Goal: Information Seeking & Learning: Learn about a topic

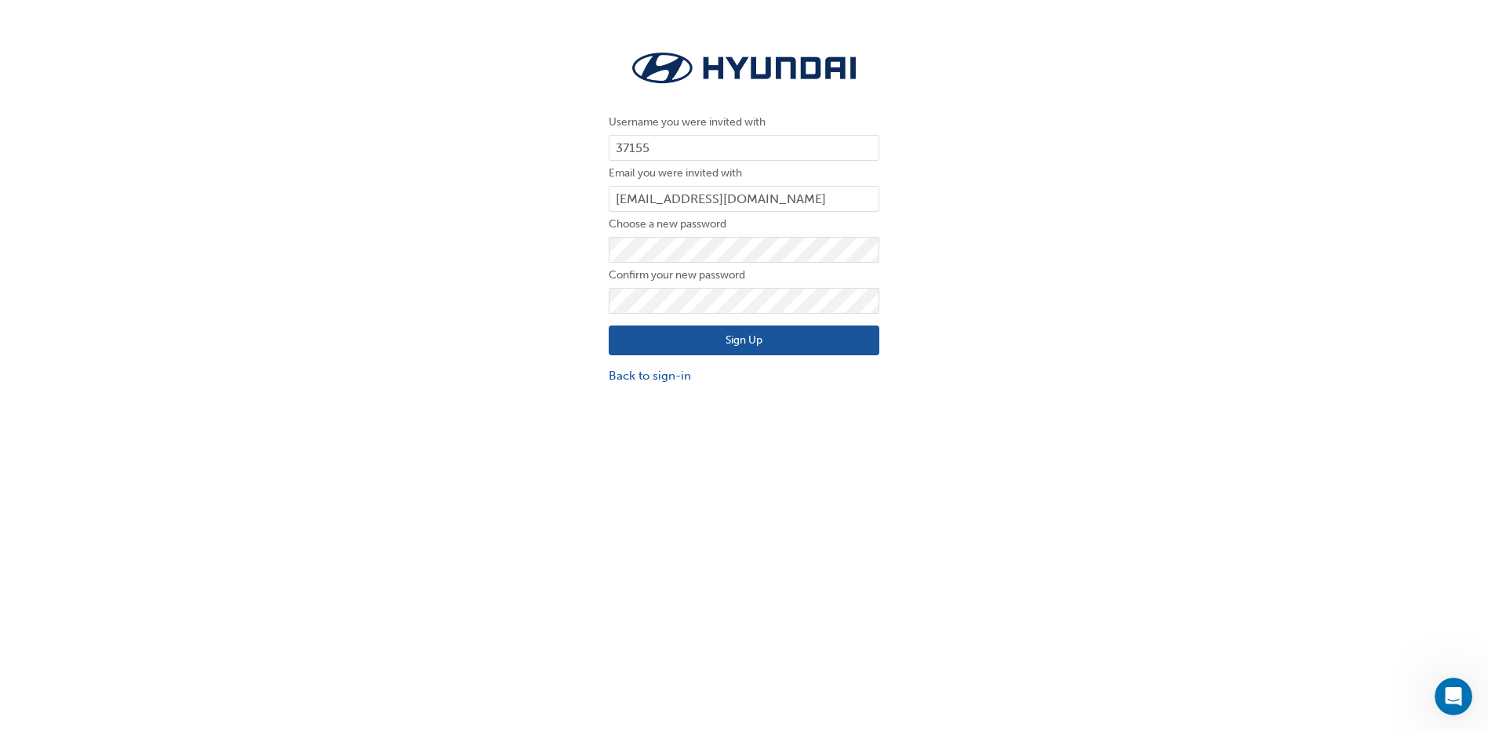
click at [803, 345] on button "Sign Up" at bounding box center [744, 341] width 271 height 30
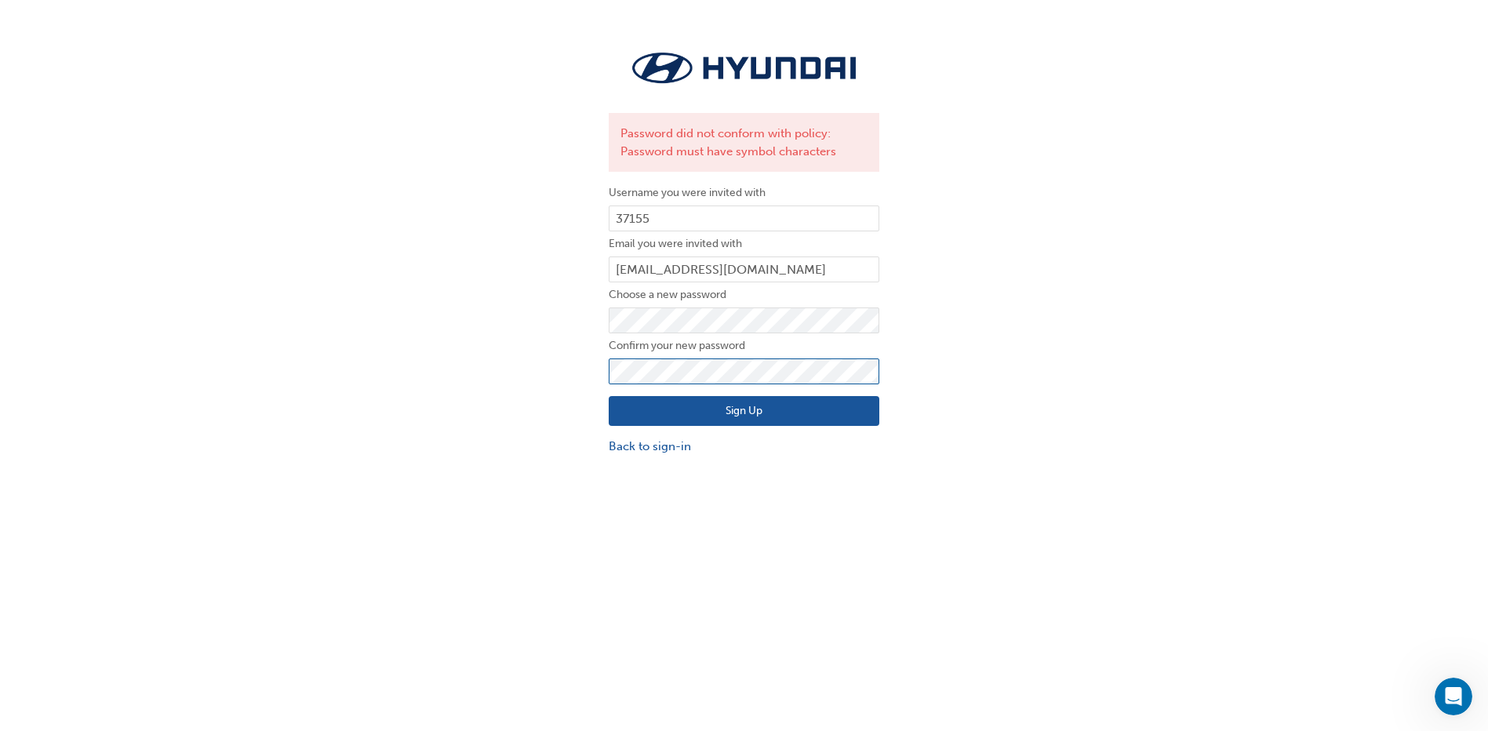
click button "Sign Up" at bounding box center [744, 411] width 271 height 30
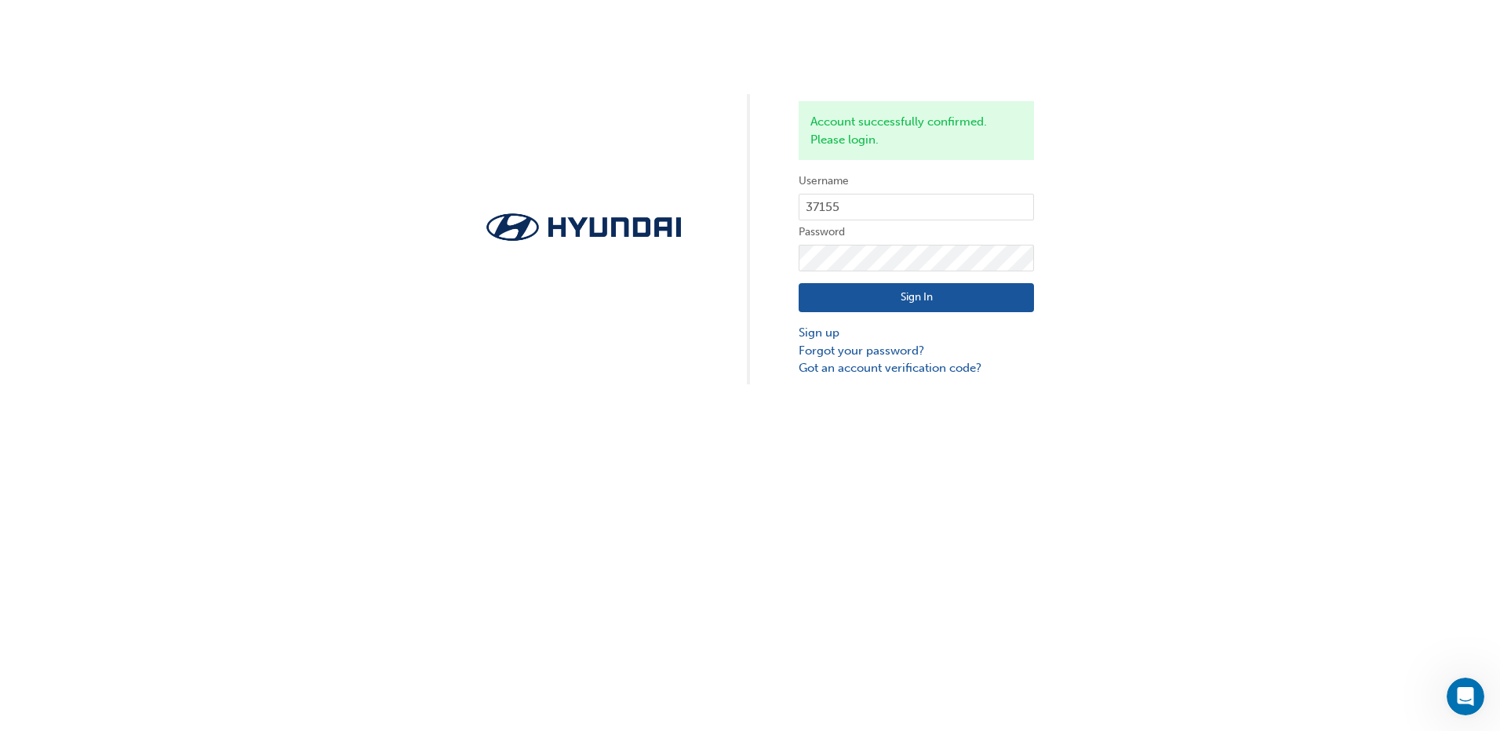
click at [926, 296] on button "Sign In" at bounding box center [915, 298] width 235 height 30
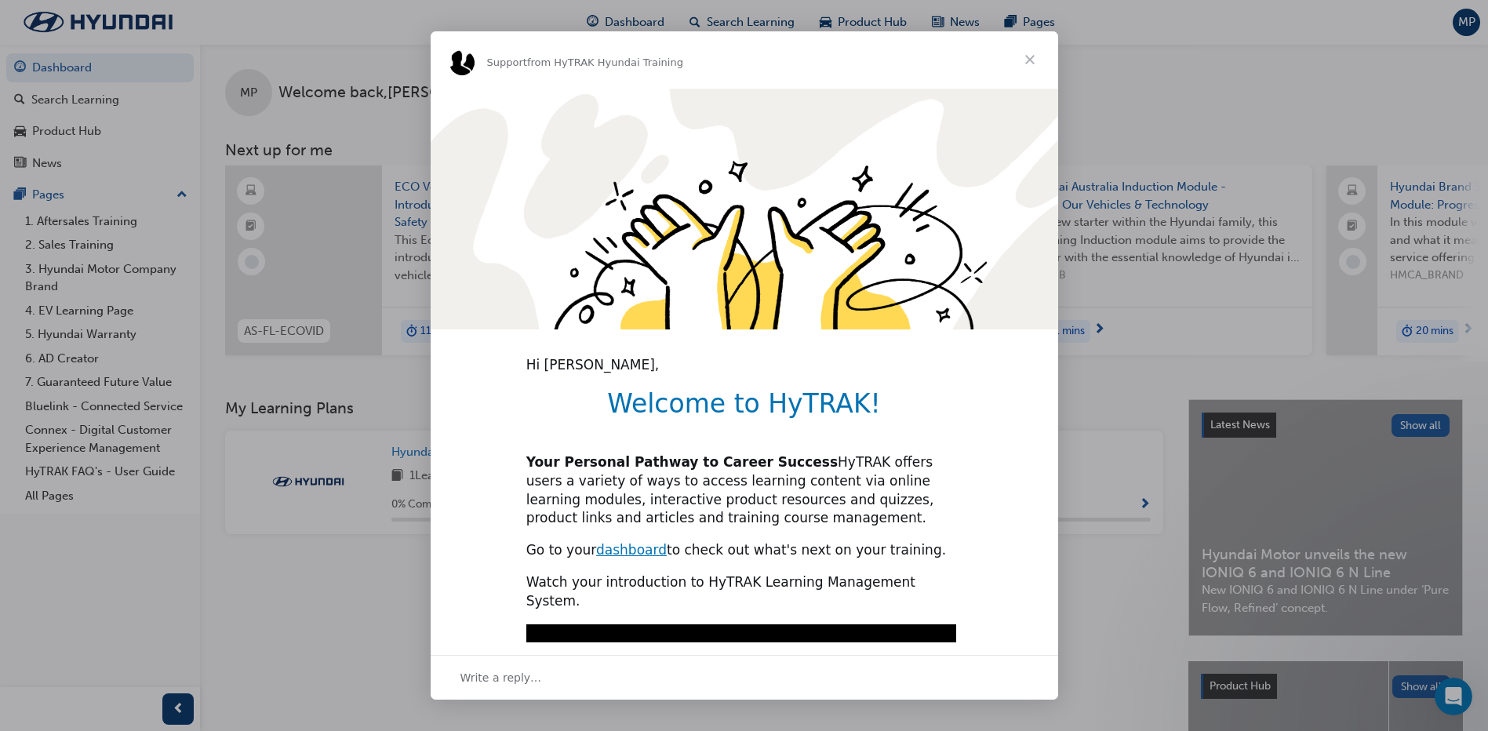
click at [1035, 59] on span "Close" at bounding box center [1030, 59] width 56 height 56
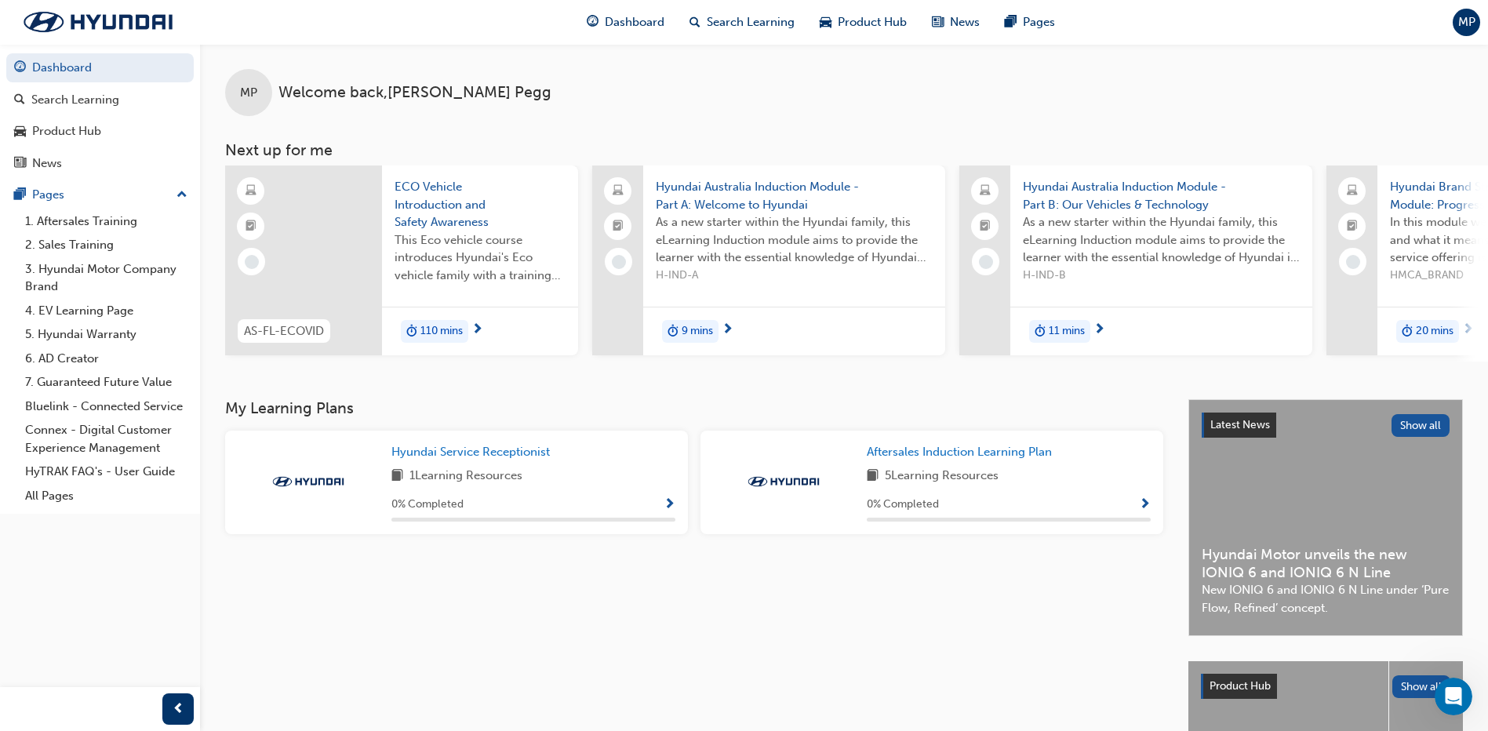
click at [572, 511] on div "0 % Completed" at bounding box center [533, 505] width 284 height 20
click at [665, 505] on span "Show Progress" at bounding box center [670, 505] width 12 height 14
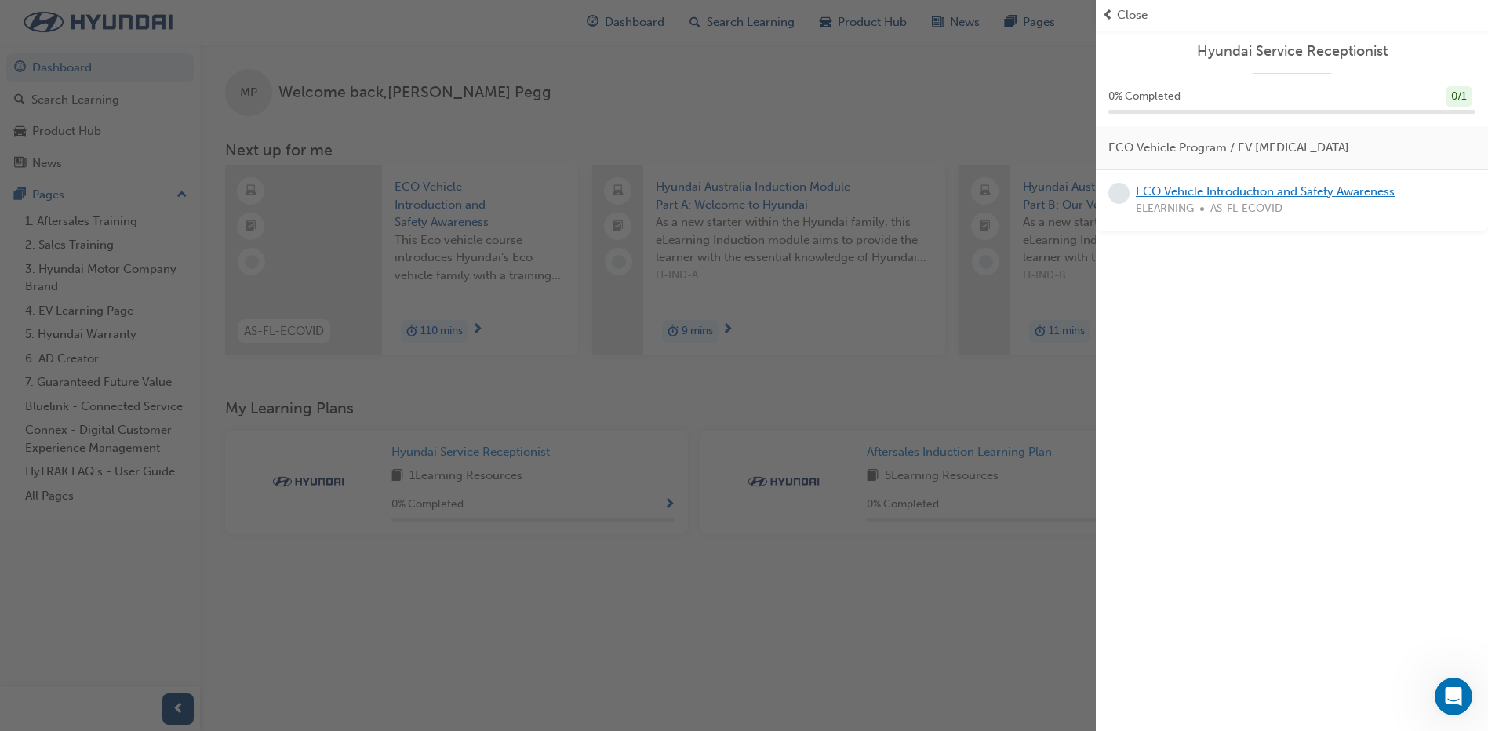
click at [1257, 191] on link "ECO Vehicle Introduction and Safety Awareness" at bounding box center [1265, 191] width 259 height 14
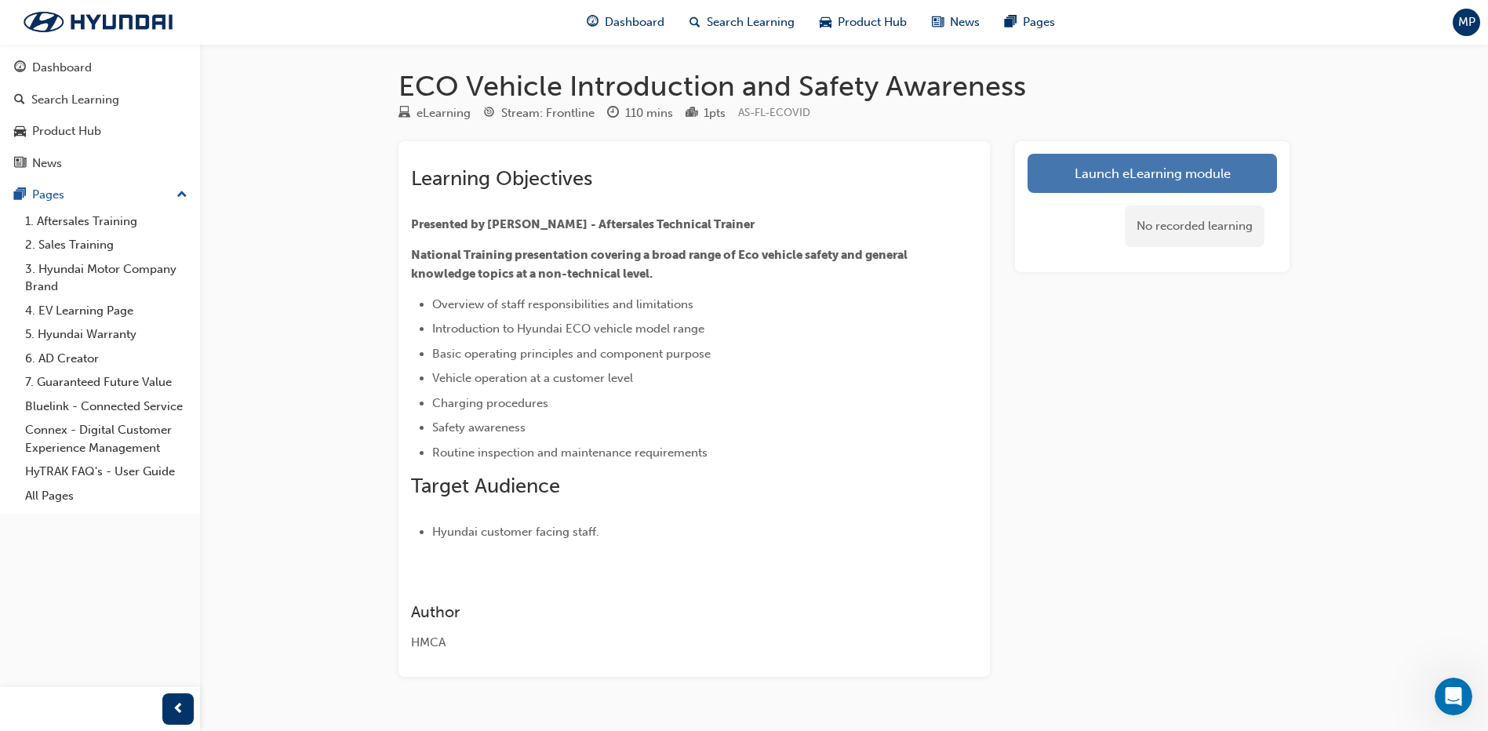
click at [1144, 180] on link "Launch eLearning module" at bounding box center [1151, 173] width 249 height 39
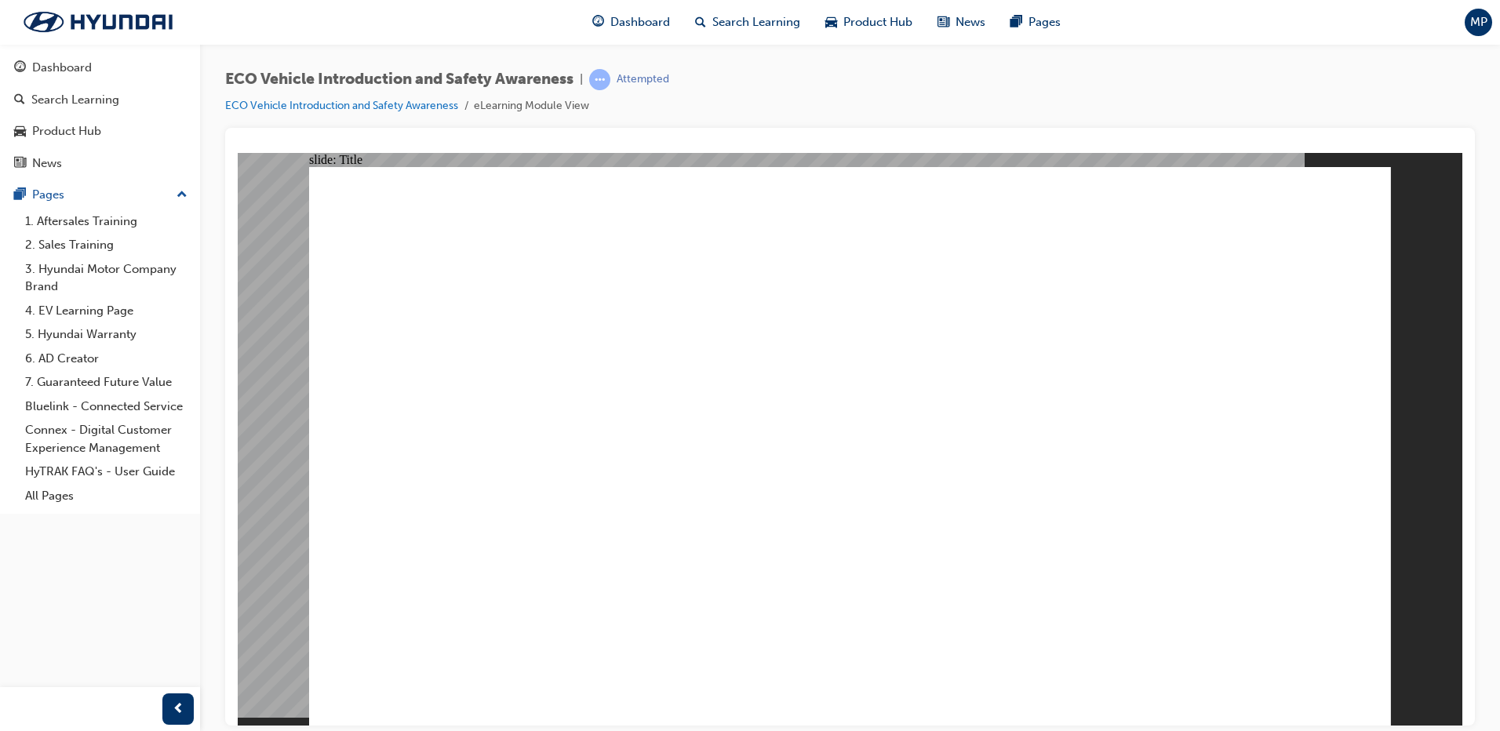
click at [1469, 300] on div at bounding box center [849, 427] width 1249 height 598
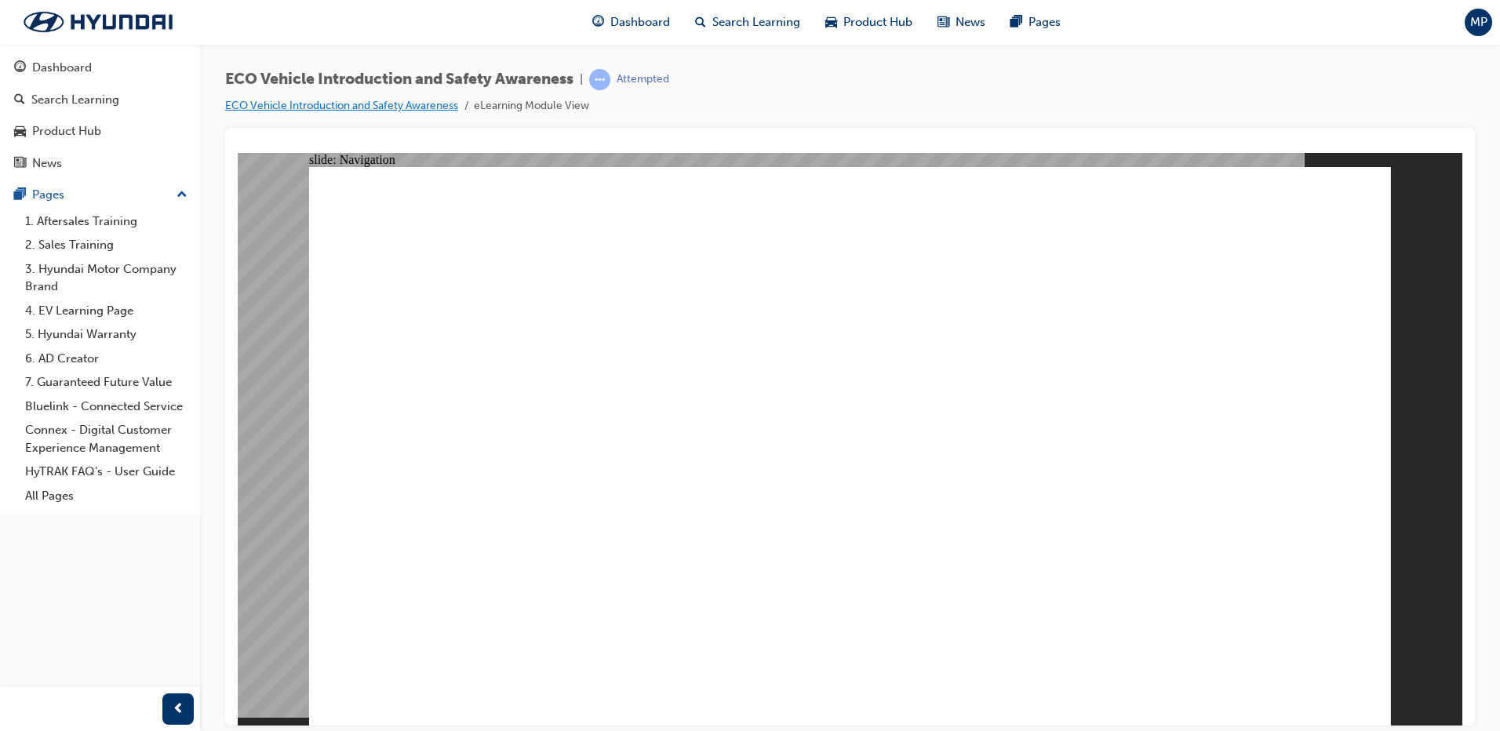
click at [358, 105] on link "ECO Vehicle Introduction and Safety Awareness" at bounding box center [341, 105] width 233 height 13
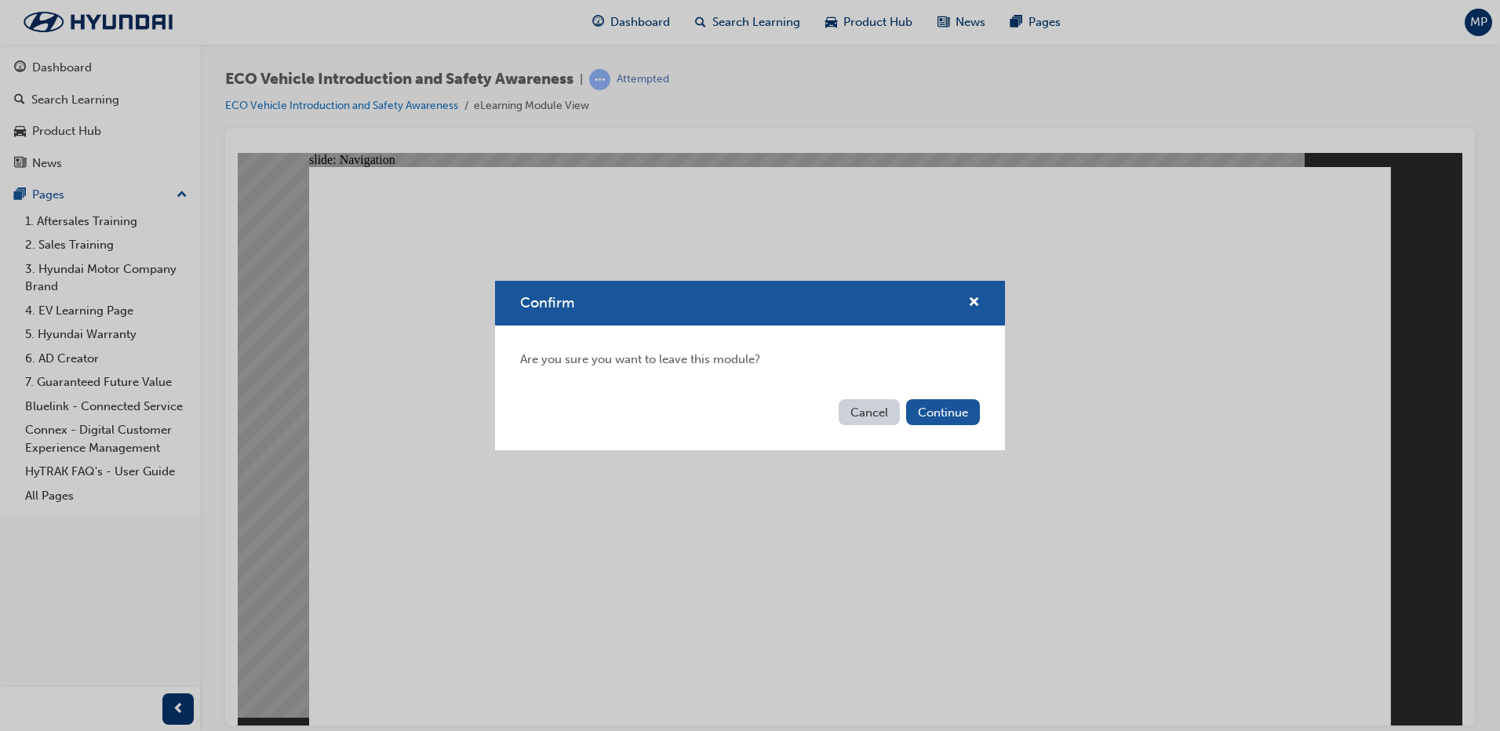
click at [878, 413] on button "Cancel" at bounding box center [868, 412] width 61 height 26
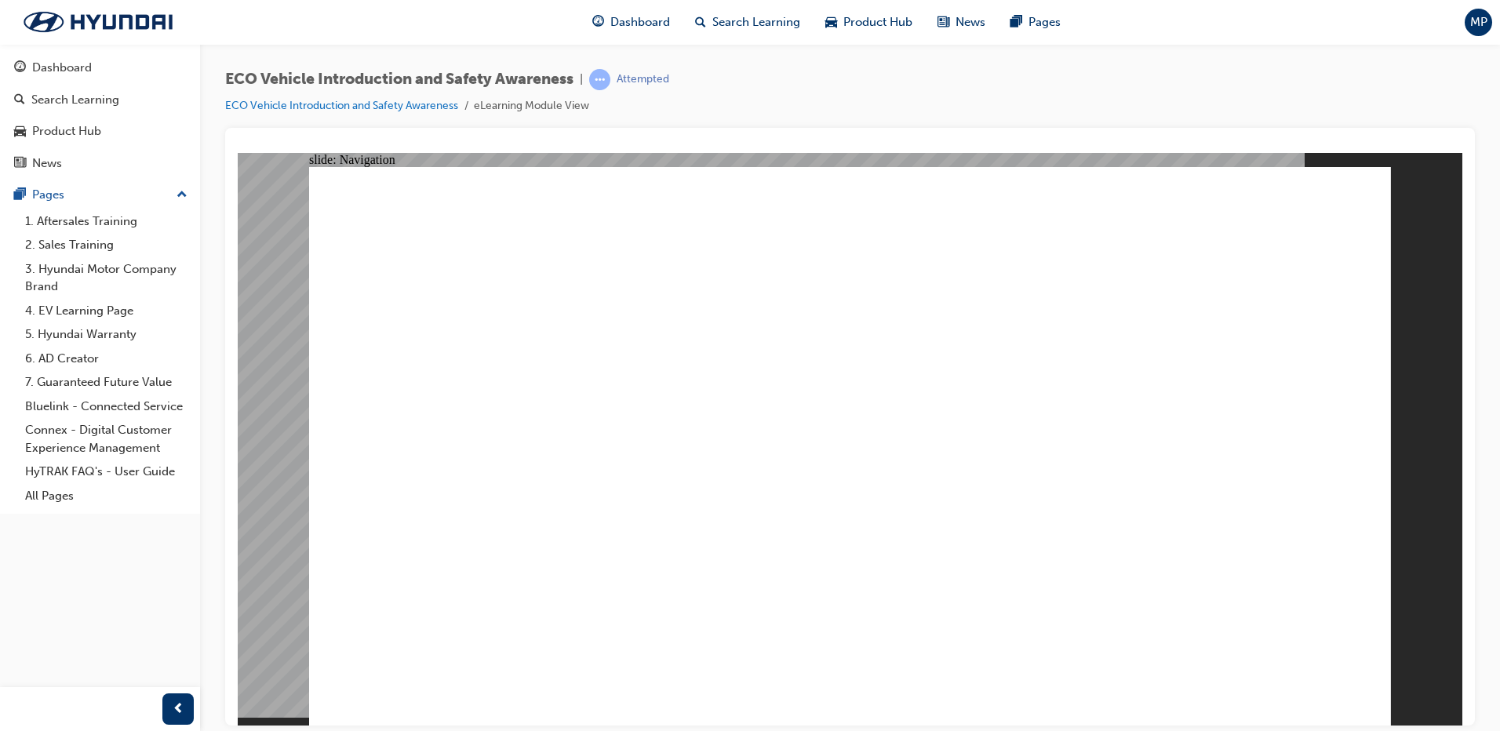
drag, startPoint x: 518, startPoint y: 365, endPoint x: 820, endPoint y: 489, distance: 326.4
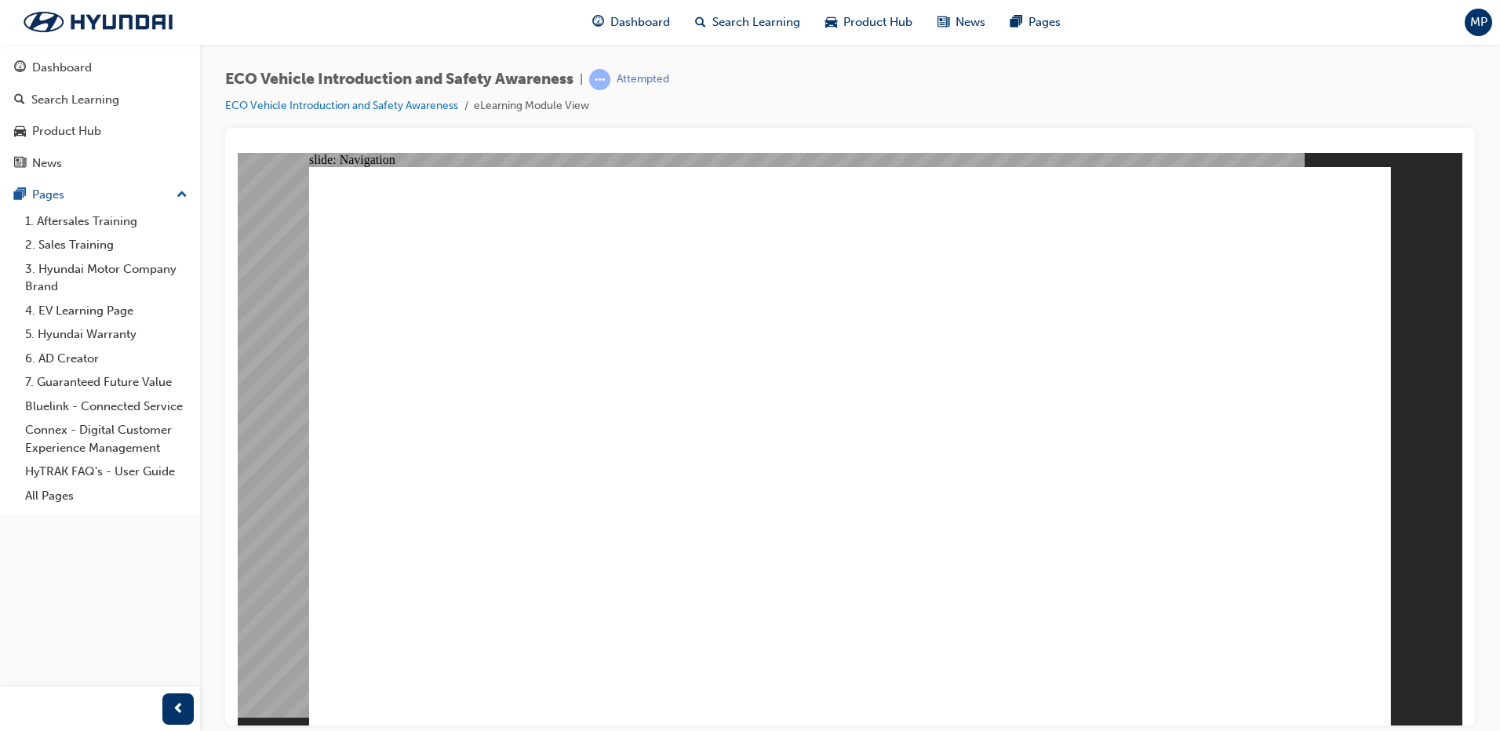
click at [1475, 133] on div "ECO Vehicle Introduction and Safety Awareness | Attempted ECO Vehicle Introduct…" at bounding box center [850, 368] width 1300 height 648
click at [89, 222] on link "1. Aftersales Training" at bounding box center [106, 221] width 175 height 24
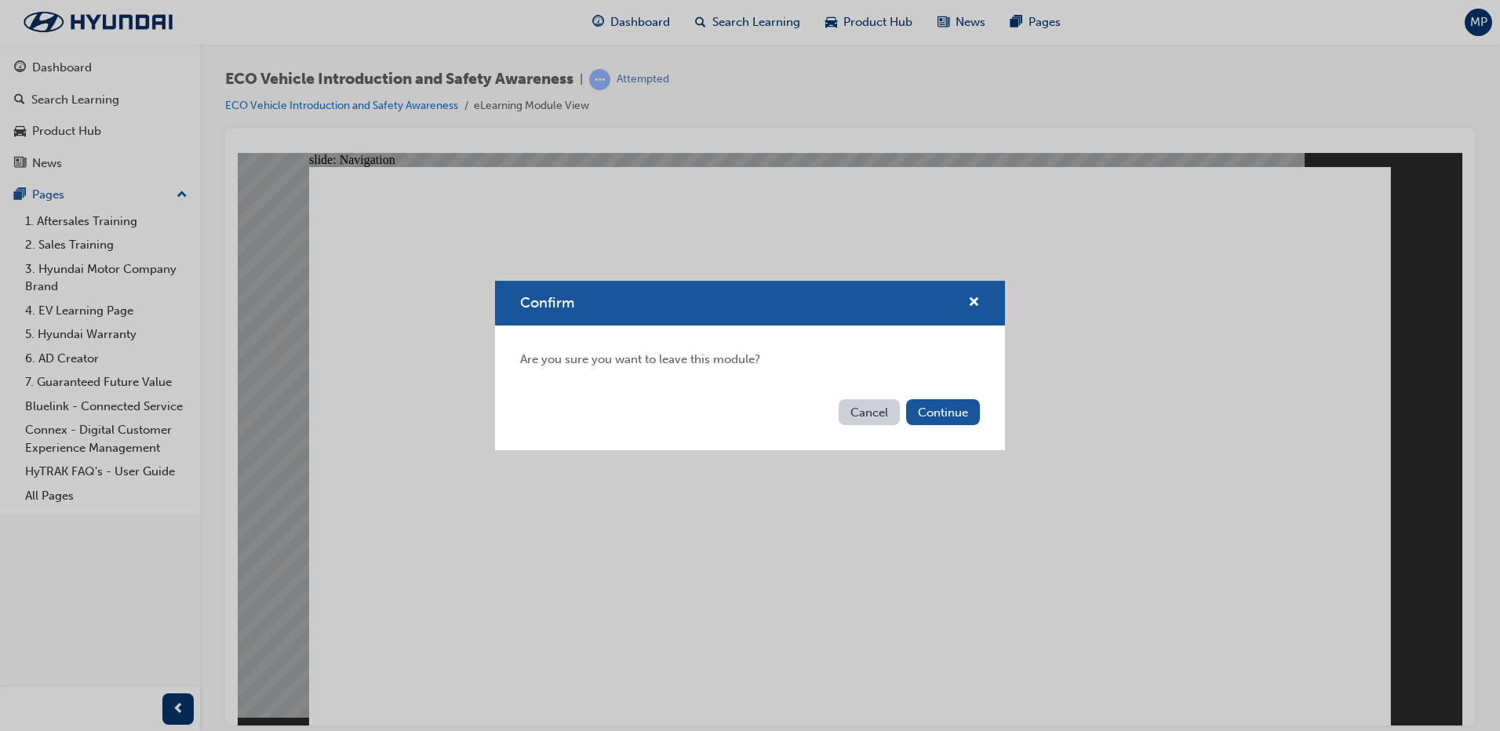
click at [862, 414] on button "Cancel" at bounding box center [868, 412] width 61 height 26
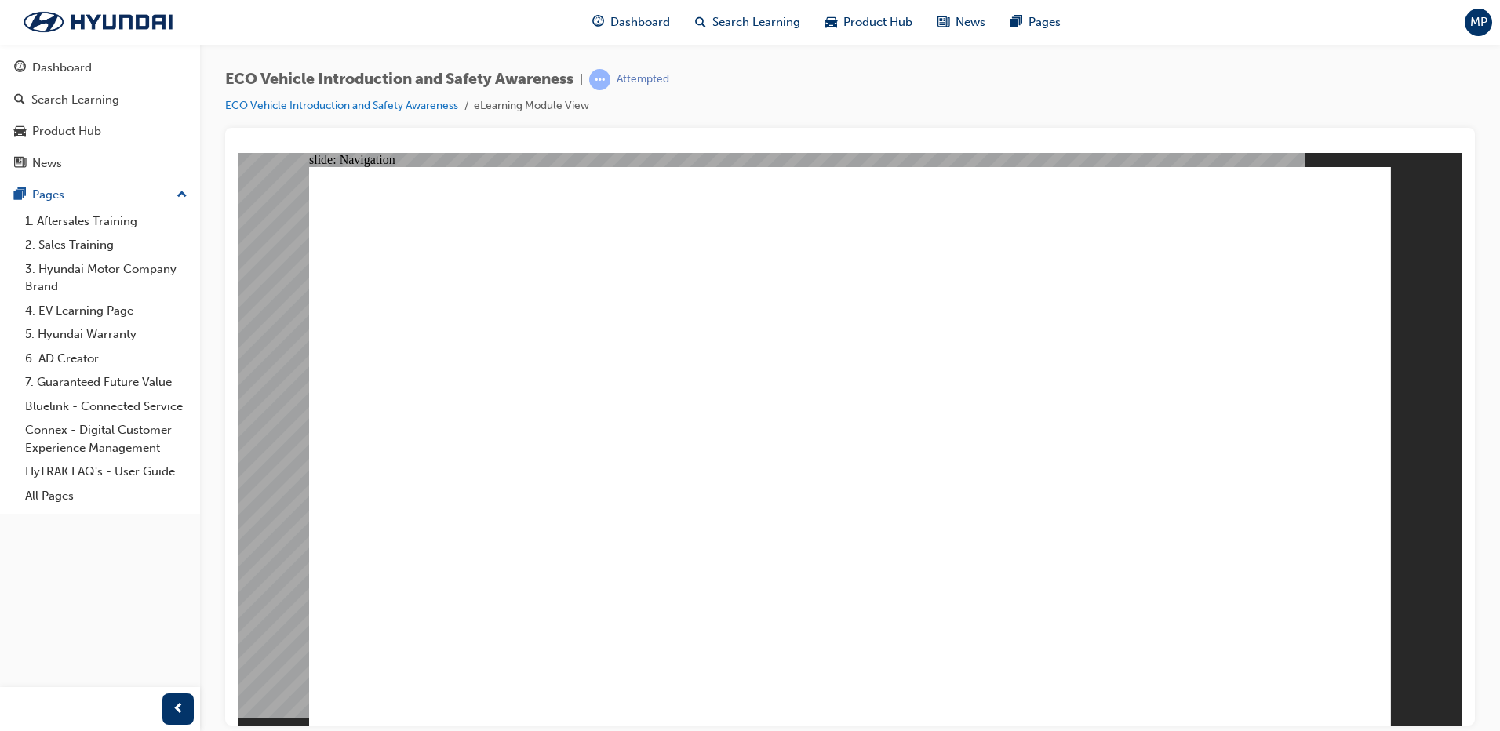
click at [536, 107] on li "eLearning Module View" at bounding box center [531, 106] width 115 height 18
